Goal: Communication & Community: Answer question/provide support

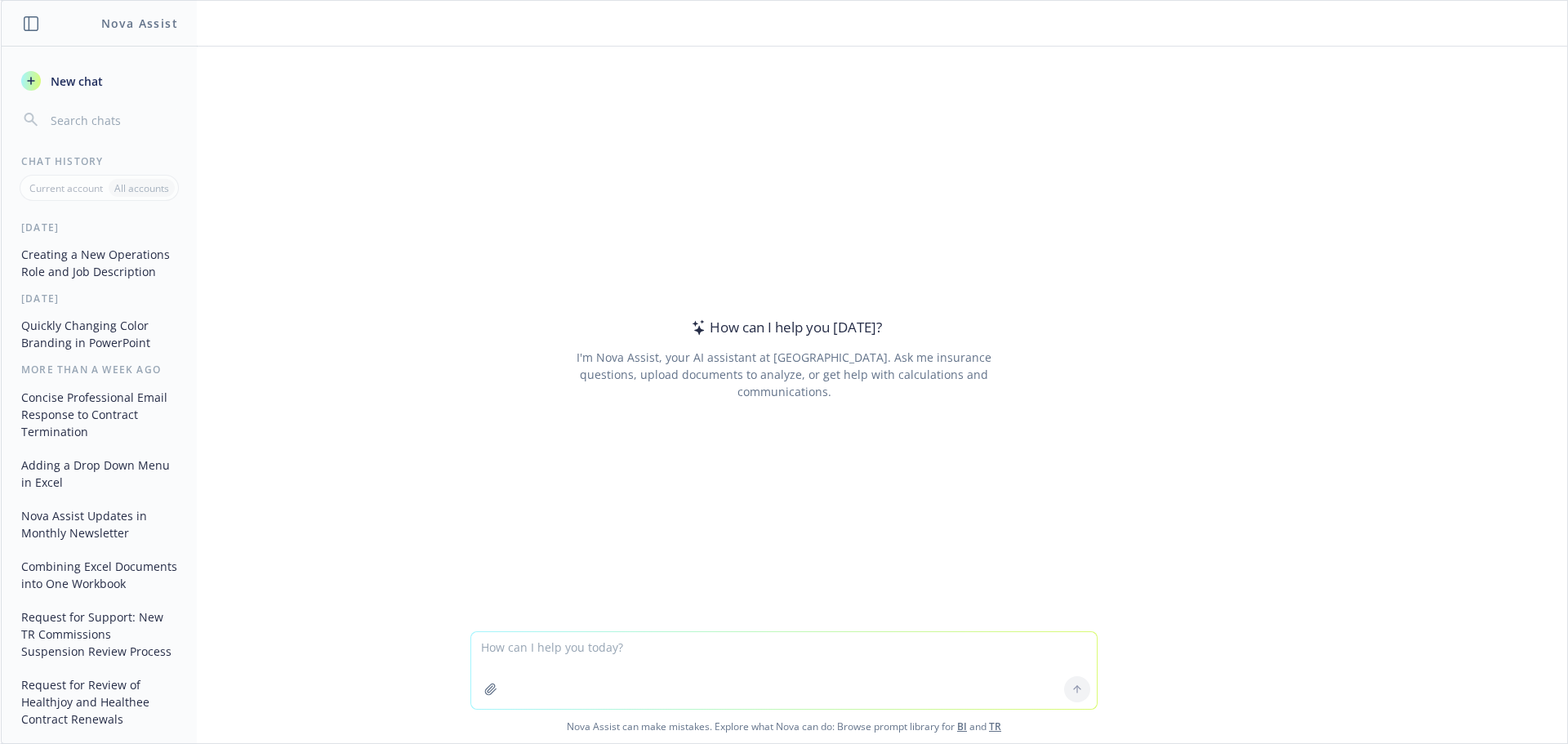
click at [541, 650] on textarea at bounding box center [783, 669] width 625 height 77
drag, startPoint x: 546, startPoint y: 645, endPoint x: 497, endPoint y: 645, distance: 49.0
click at [497, 645] on textarea "The following PRD was proposed a few weeks back" at bounding box center [783, 669] width 625 height 77
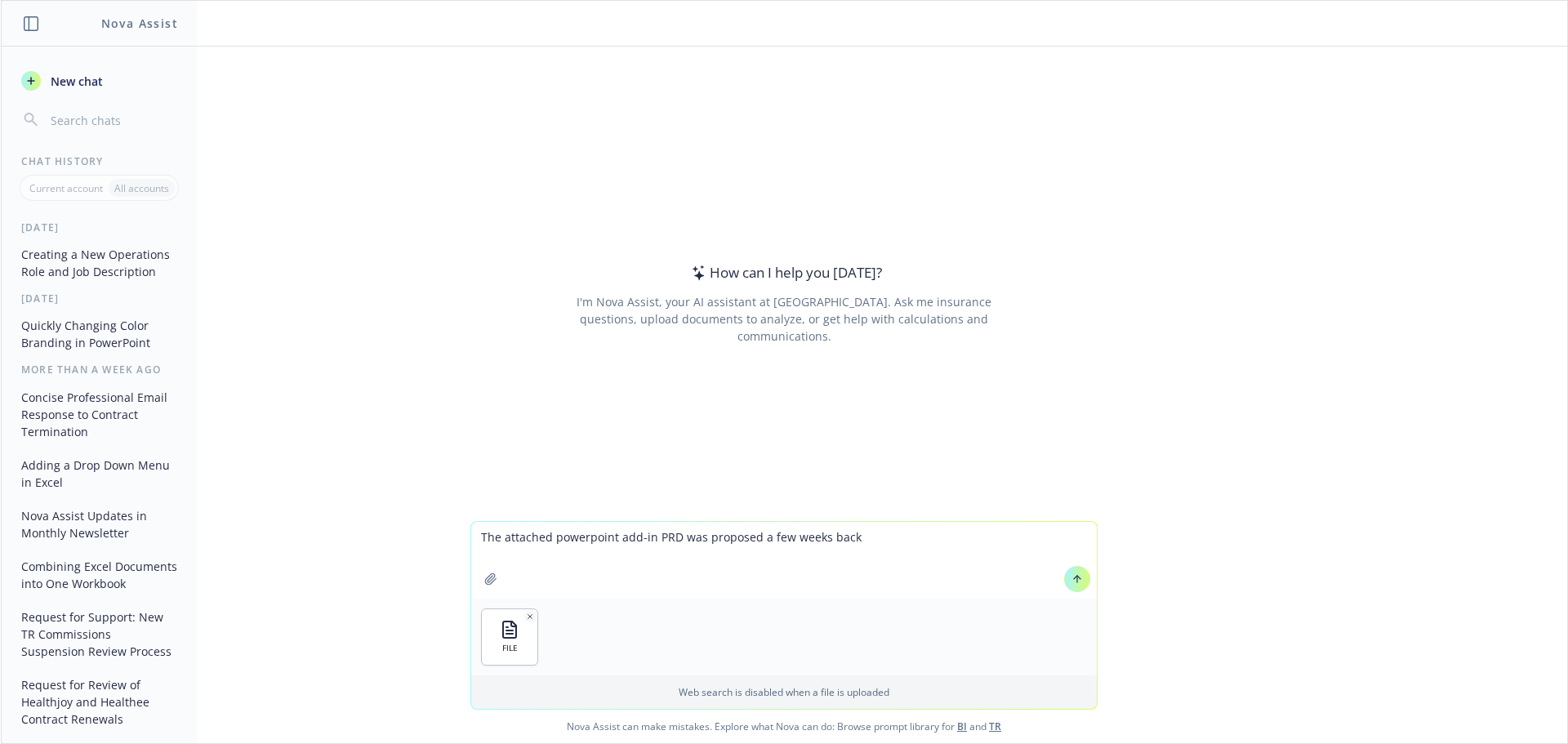
click at [857, 533] on textarea "The attached powerpoint add-in PRD was proposed a few weeks back" at bounding box center [783, 560] width 625 height 77
click at [891, 537] on textarea "The attached powerpoint add-in PRD was proposed a few weeks back" at bounding box center [783, 560] width 625 height 77
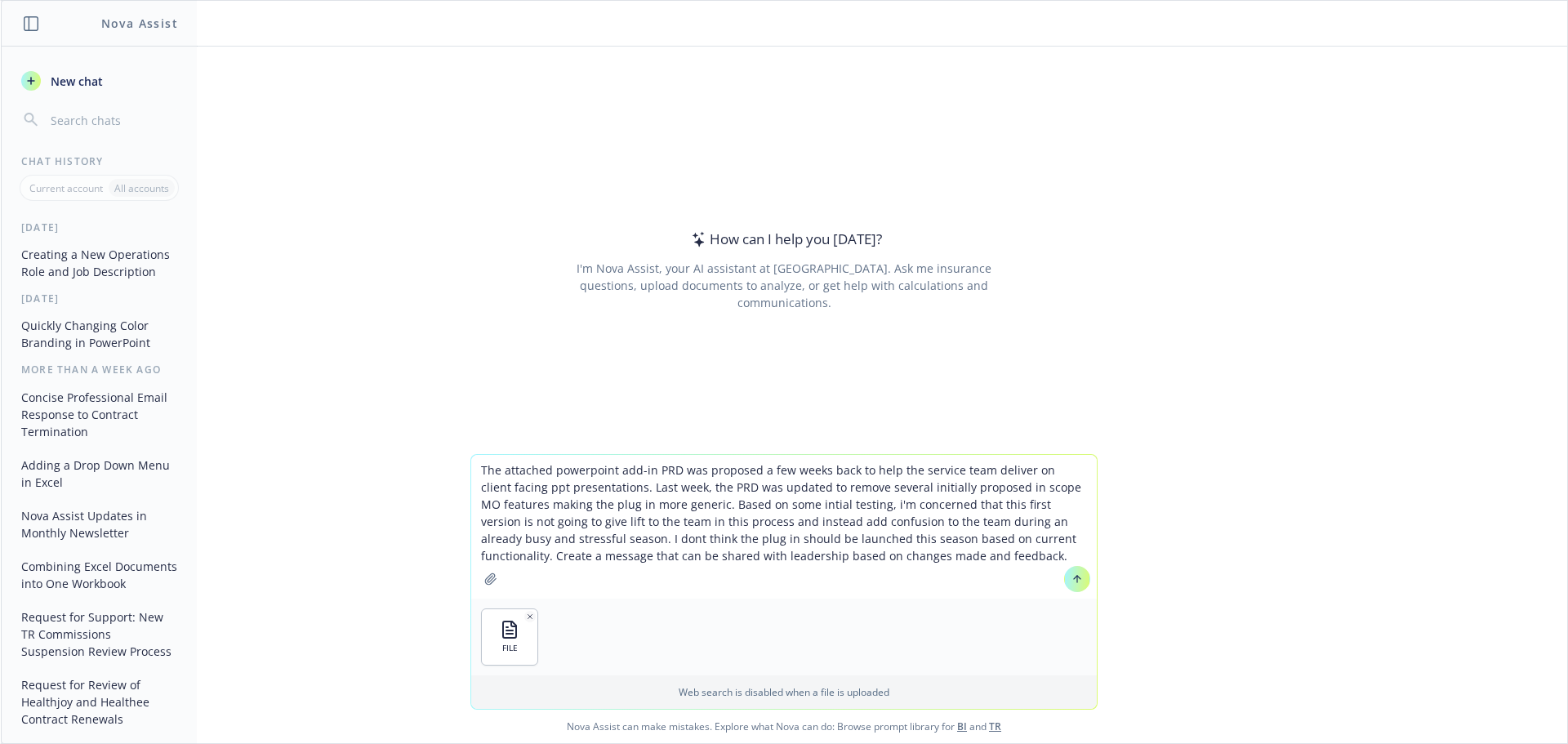
type textarea "The attached powerpoint add-in PRD was proposed a few weeks back to help the se…"
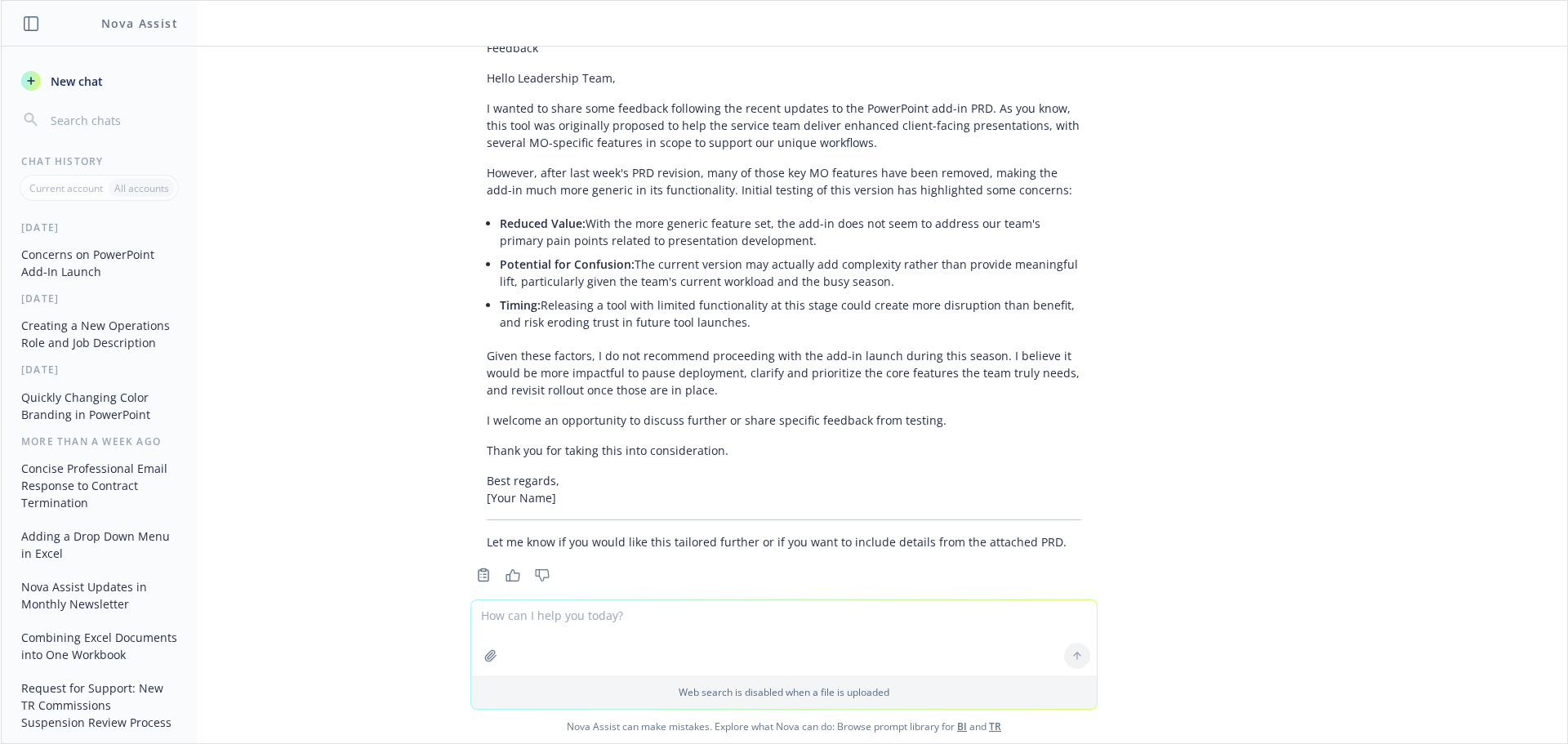
scroll to position [297, 0]
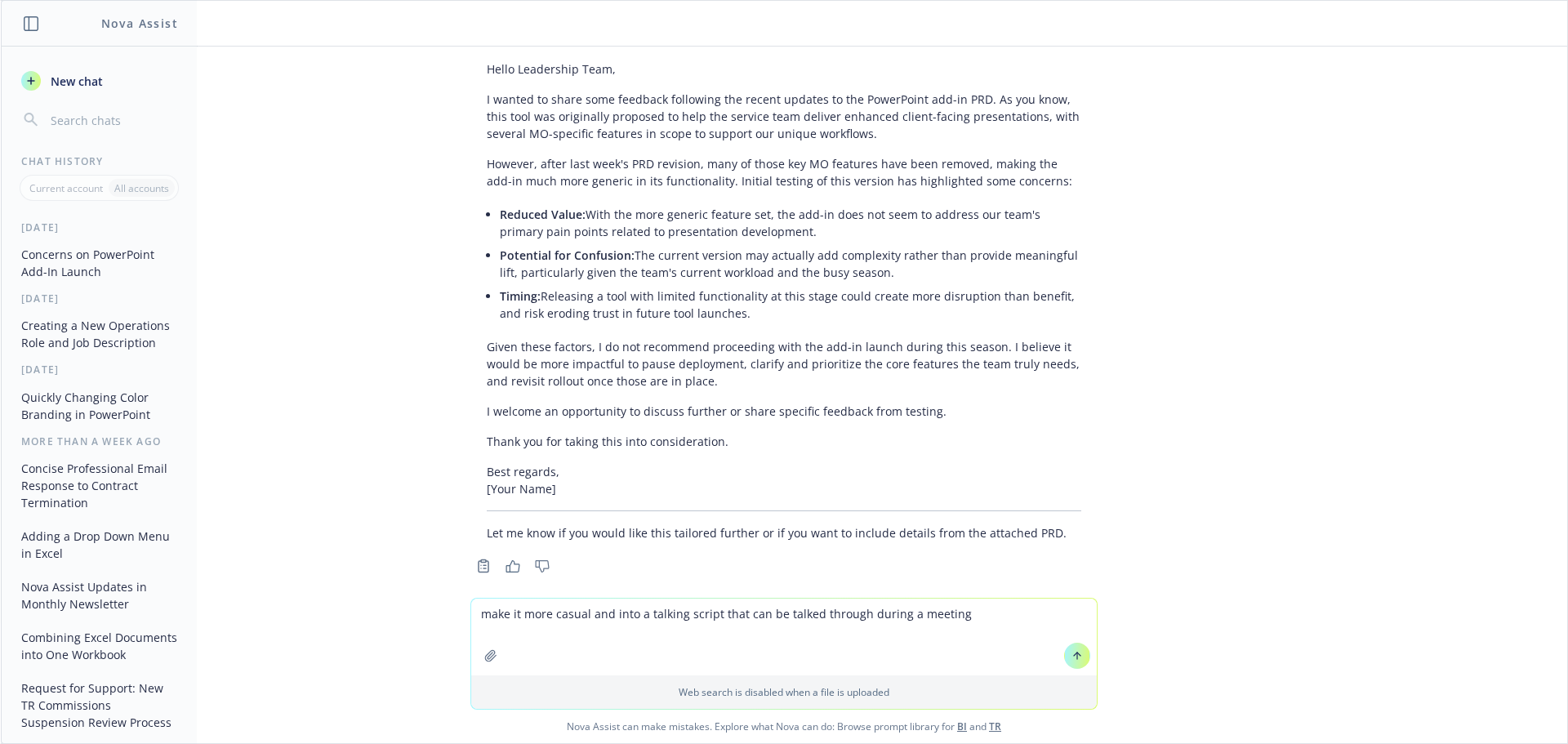
type textarea "make it more casual and into a talking script that can be talked through during…"
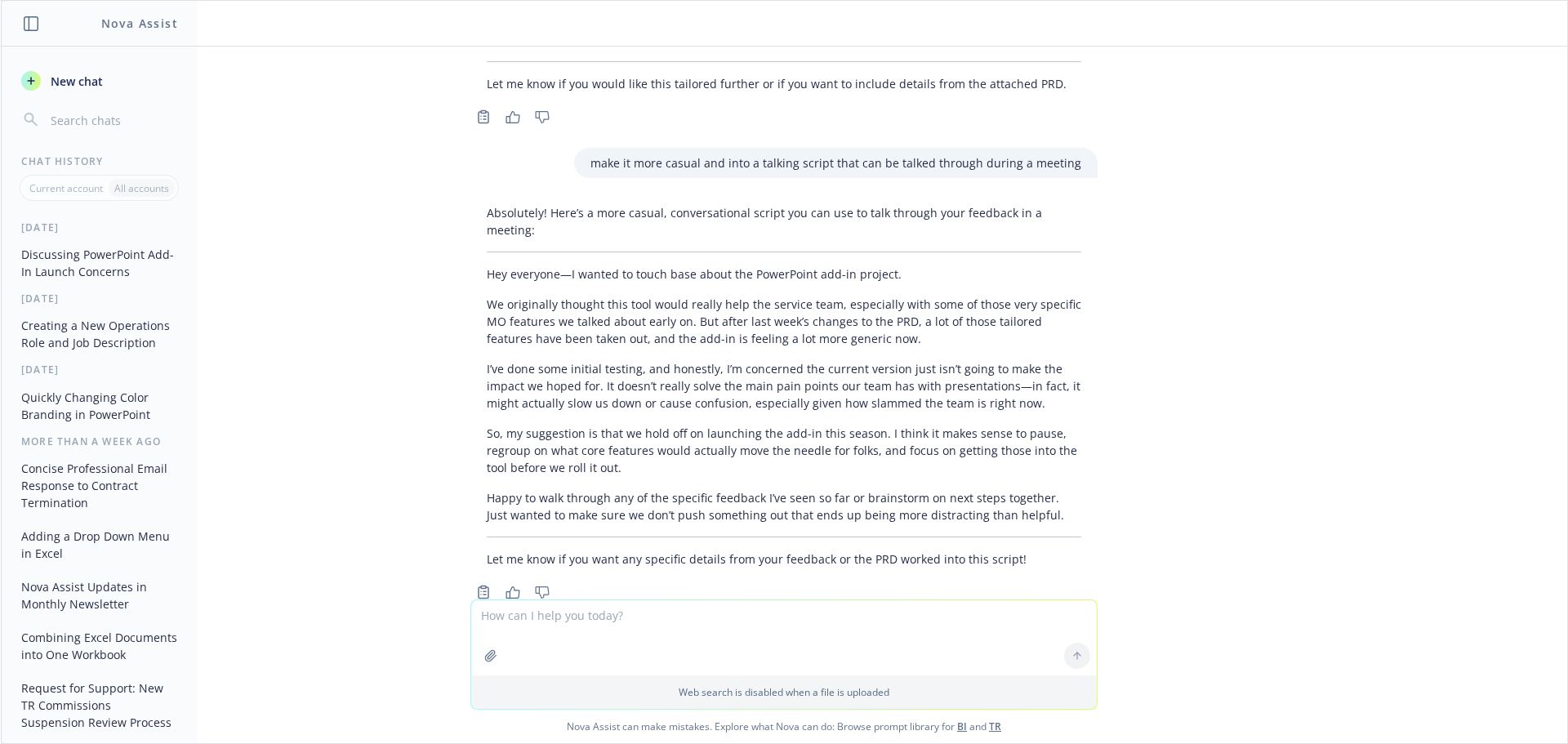
scroll to position [755, 0]
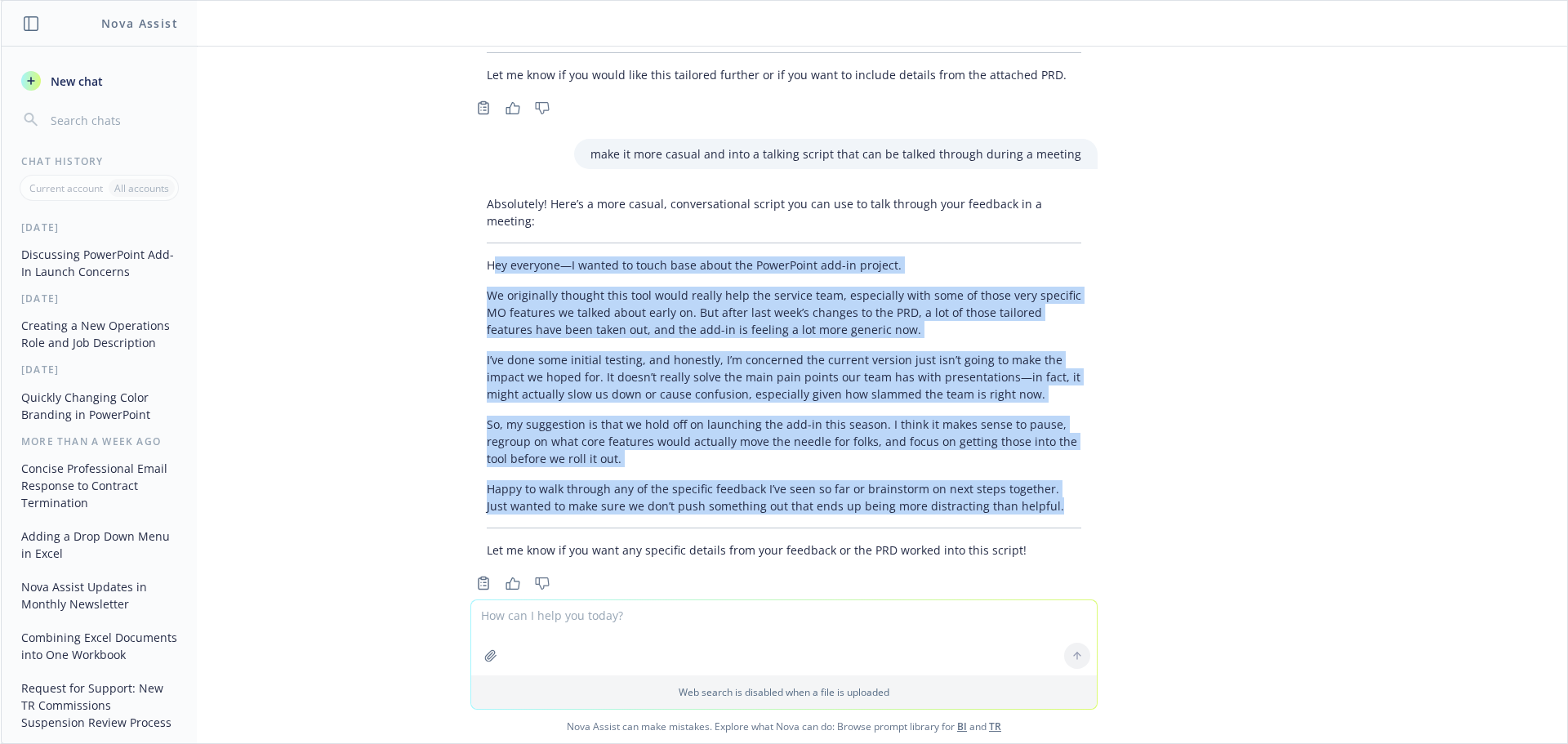
drag, startPoint x: 481, startPoint y: 229, endPoint x: 1045, endPoint y: 468, distance: 612.5
click at [1045, 468] on div "Absolutely! Here’s a more casual, conversational script you can use to talk thr…" at bounding box center [783, 376] width 627 height 376
copy div "lo ipsumdol—S ametco ad elits doei tempo inc UtlabOreet dol-ma aliquae. Ad mini…"
